Goal: Find specific page/section: Find specific page/section

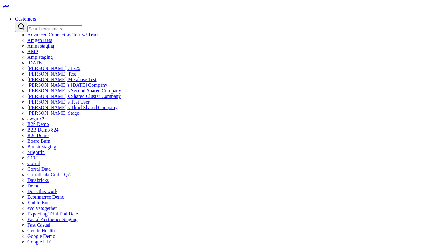
click at [82, 25] on input "Search customers input" at bounding box center [54, 28] width 55 height 7
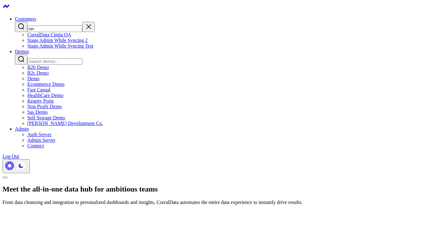
click at [82, 26] on input "cin" at bounding box center [54, 28] width 55 height 7
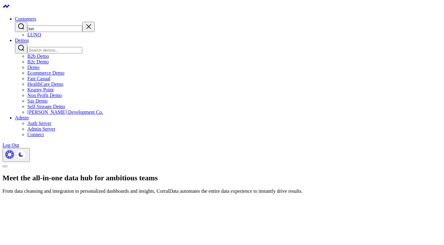
type input "lun"
click at [41, 37] on link "LUNQ" at bounding box center [34, 34] width 14 height 5
